Goal: Information Seeking & Learning: Learn about a topic

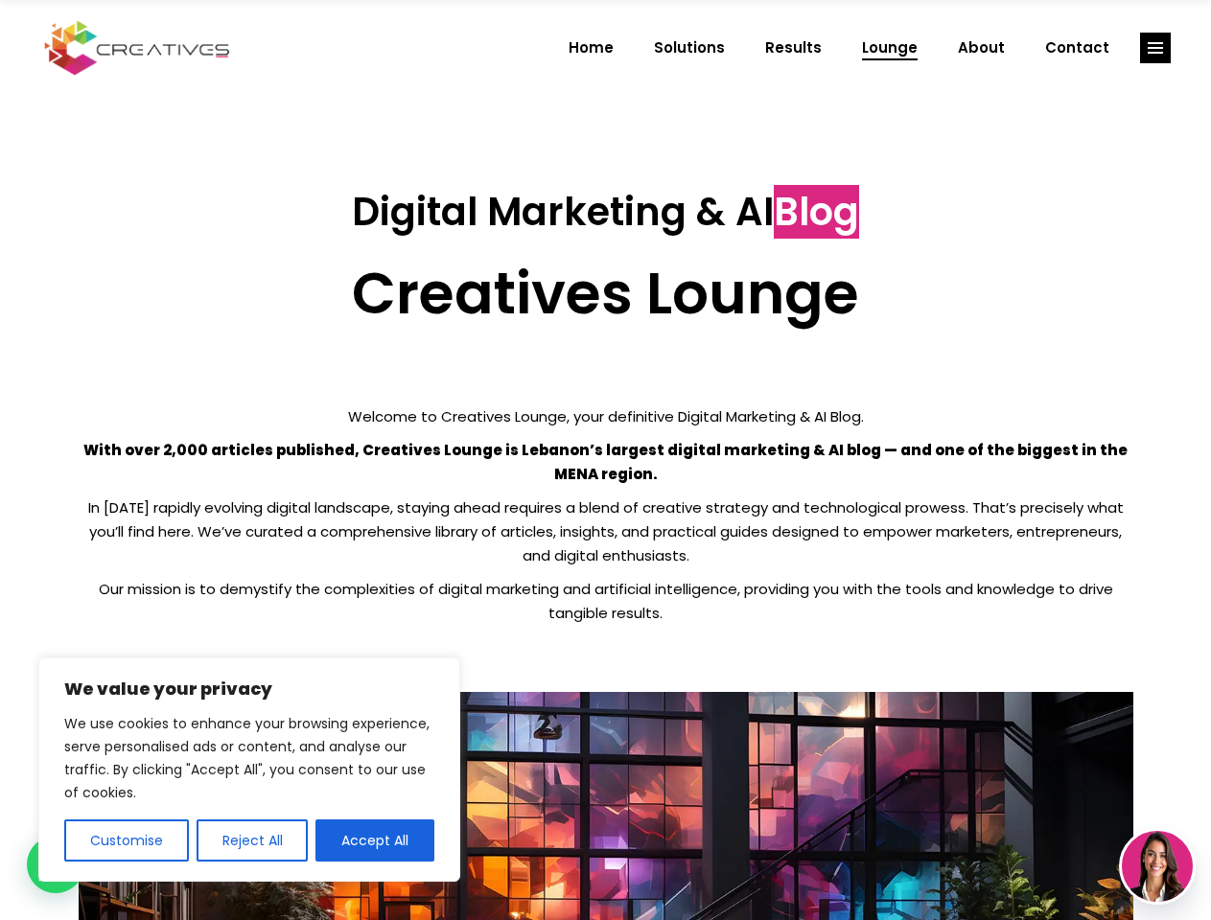
click at [605, 460] on p "With over 2,000 articles published, Creatives Lounge is Lebanon’s largest digit…" at bounding box center [606, 462] width 1055 height 48
click at [126, 841] on button "Customise" at bounding box center [126, 841] width 125 height 42
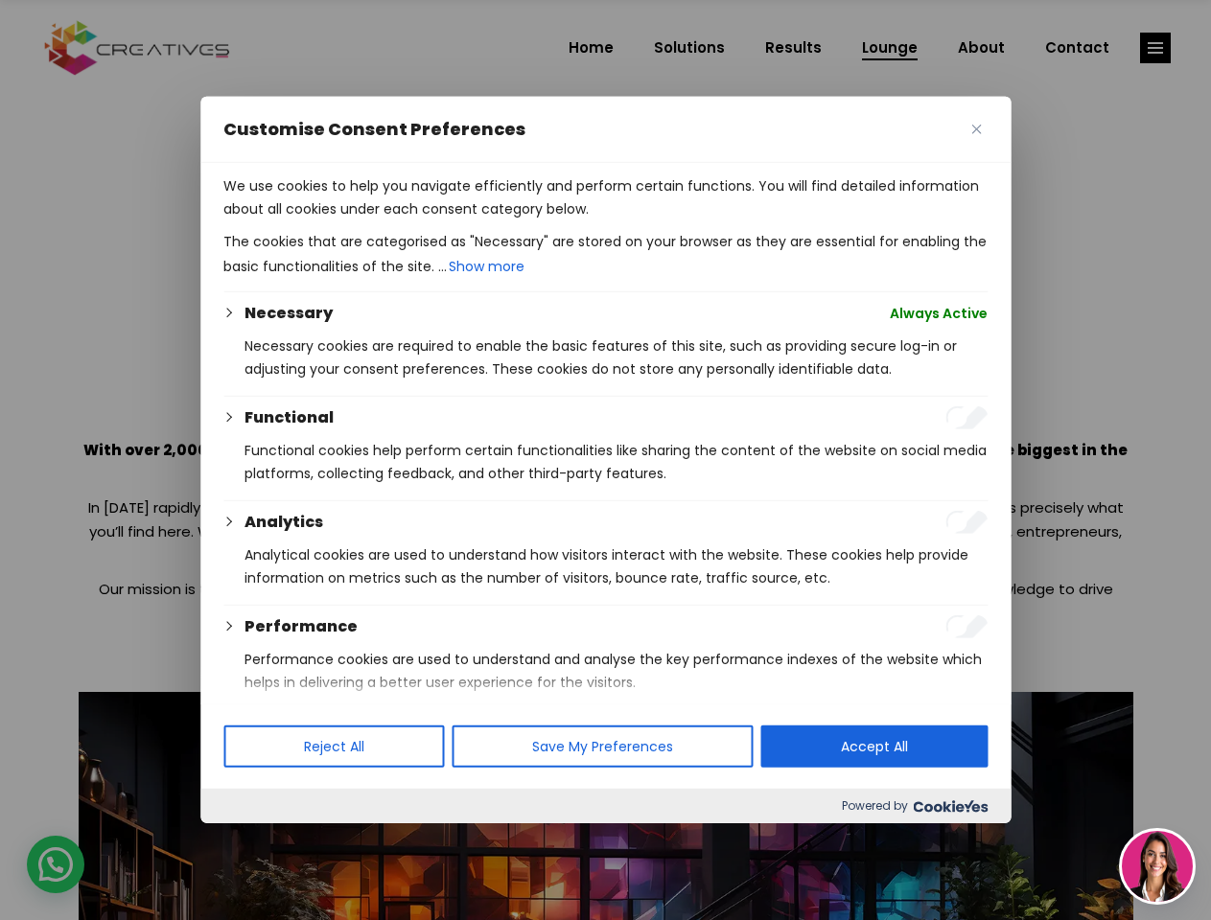
click at [251, 841] on div at bounding box center [605, 460] width 1211 height 920
click at [375, 221] on p "We use cookies to help you navigate efficiently and perform certain functions. …" at bounding box center [605, 197] width 764 height 46
click at [1155, 48] on div at bounding box center [605, 460] width 1211 height 920
click at [1157, 867] on img at bounding box center [1157, 866] width 71 height 71
